Goal: Navigation & Orientation: Find specific page/section

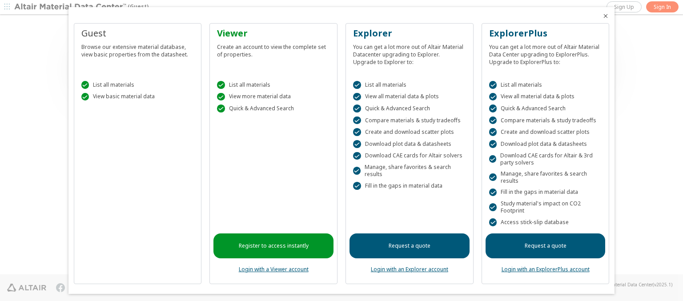
click at [602, 16] on icon "Close" at bounding box center [605, 15] width 7 height 7
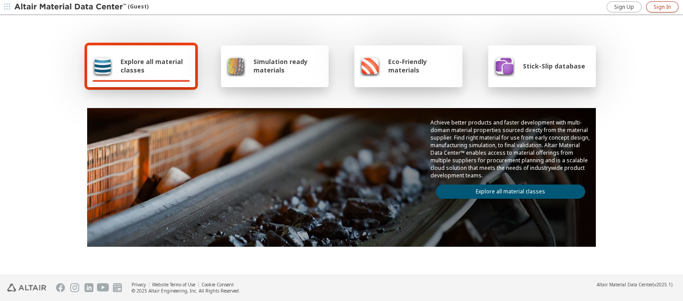
click at [662, 7] on span "Sign In" at bounding box center [661, 7] width 17 height 7
click at [71, 7] on img at bounding box center [70, 7] width 113 height 9
click at [152, 66] on span "Explore all material classes" at bounding box center [154, 65] width 69 height 17
click at [507, 189] on link "Explore all material classes" at bounding box center [510, 191] width 149 height 14
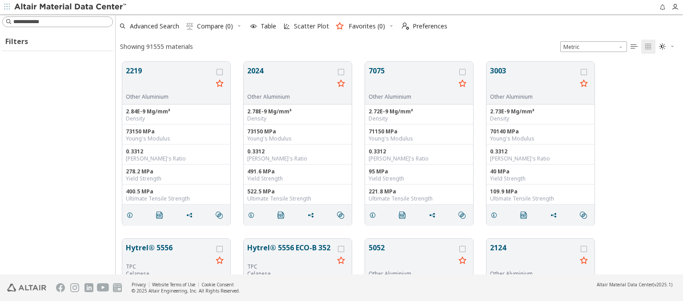
scroll to position [212, 560]
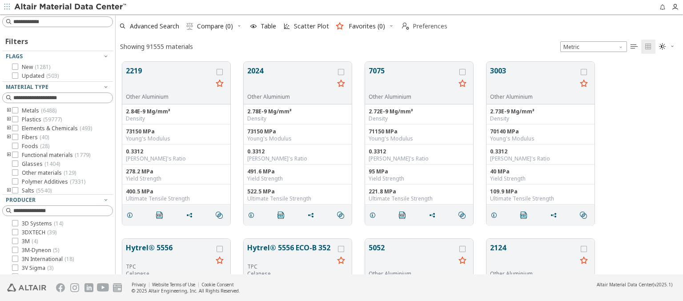
click at [422, 26] on span "Preferences" at bounding box center [430, 26] width 35 height 6
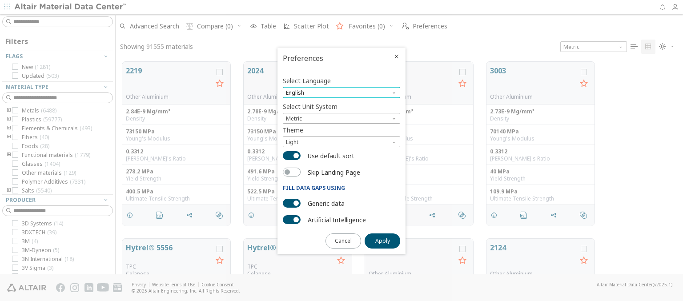
click at [341, 92] on span "English" at bounding box center [341, 92] width 117 height 11
click at [341, 114] on span "Deutsch" at bounding box center [341, 115] width 110 height 6
click at [382, 240] on span "Apply" at bounding box center [382, 240] width 15 height 7
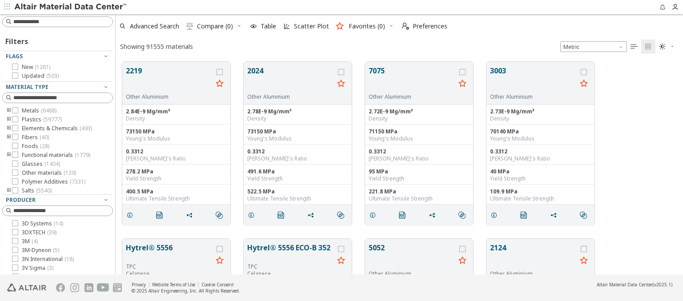
type input "*******"
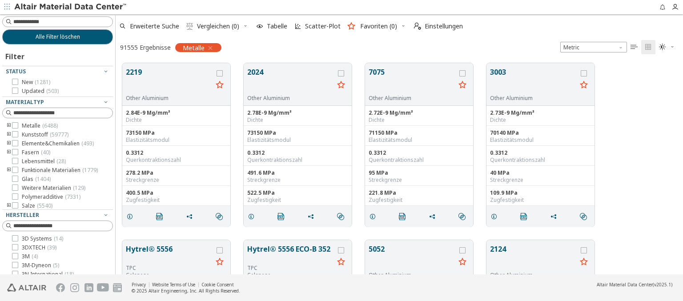
scroll to position [211, 560]
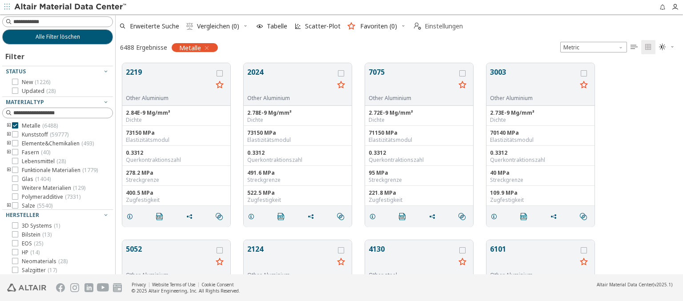
click at [438, 26] on span "Einstellungen" at bounding box center [444, 26] width 38 height 6
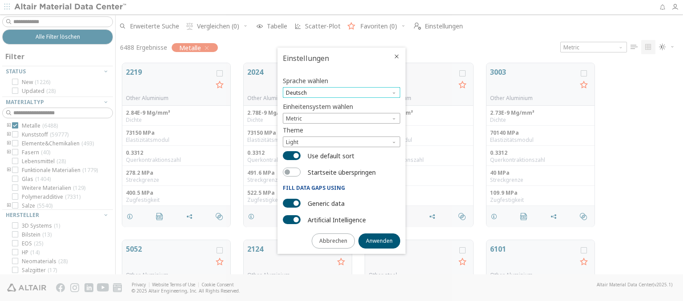
click at [341, 92] on span "Deutsch" at bounding box center [341, 92] width 117 height 11
click at [341, 104] on span "English" at bounding box center [341, 104] width 110 height 6
click at [379, 240] on span "Anwenden" at bounding box center [379, 240] width 27 height 7
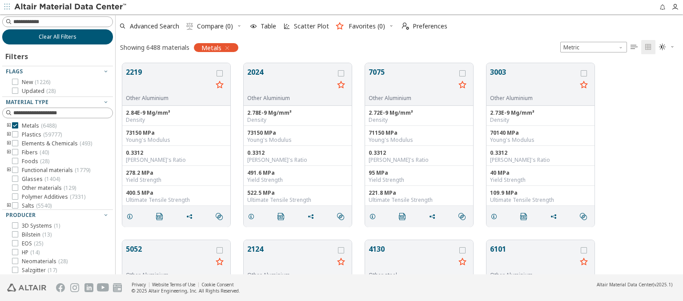
click at [54, 36] on span "Clear All Filters" at bounding box center [58, 36] width 38 height 7
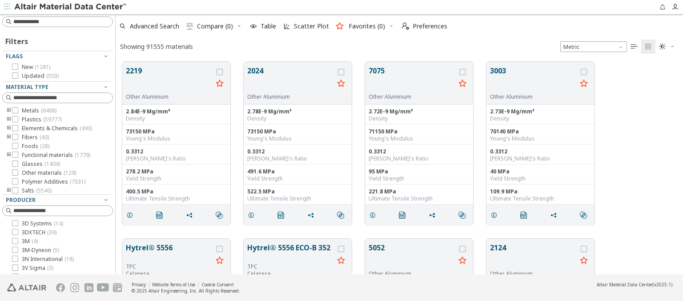
scroll to position [212, 560]
click at [71, 7] on img at bounding box center [70, 7] width 113 height 9
